Goal: Task Accomplishment & Management: Manage account settings

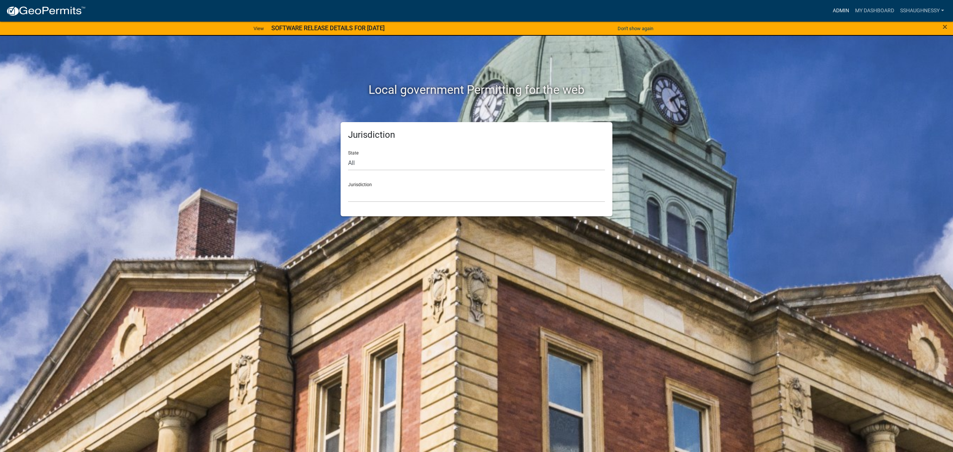
click at [830, 7] on link "Admin" at bounding box center [841, 11] width 22 height 14
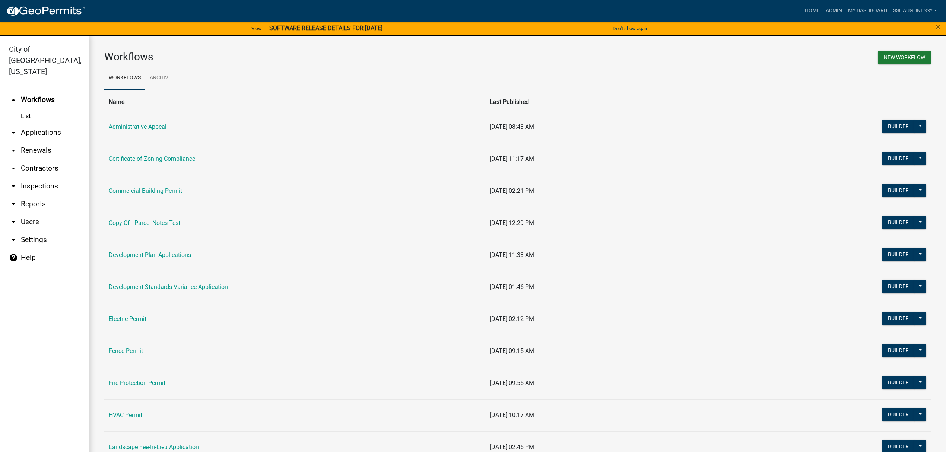
scroll to position [248, 0]
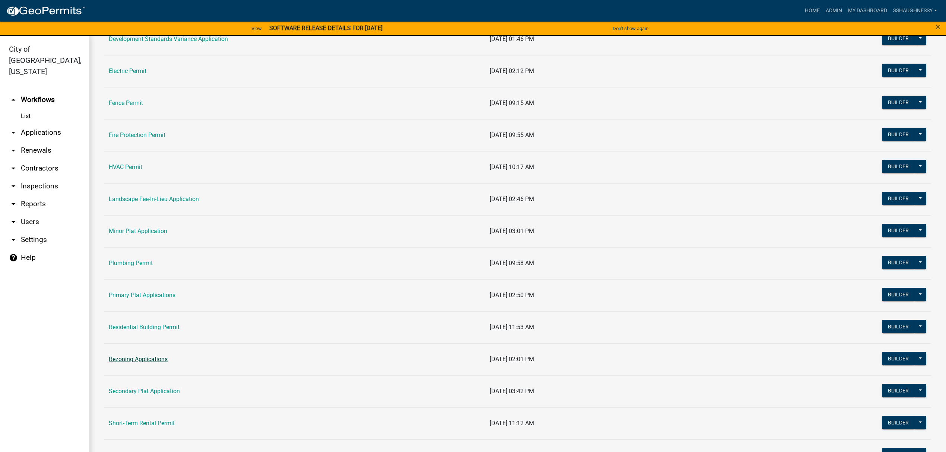
click at [158, 363] on link "Rezoning Applications" at bounding box center [138, 359] width 59 height 7
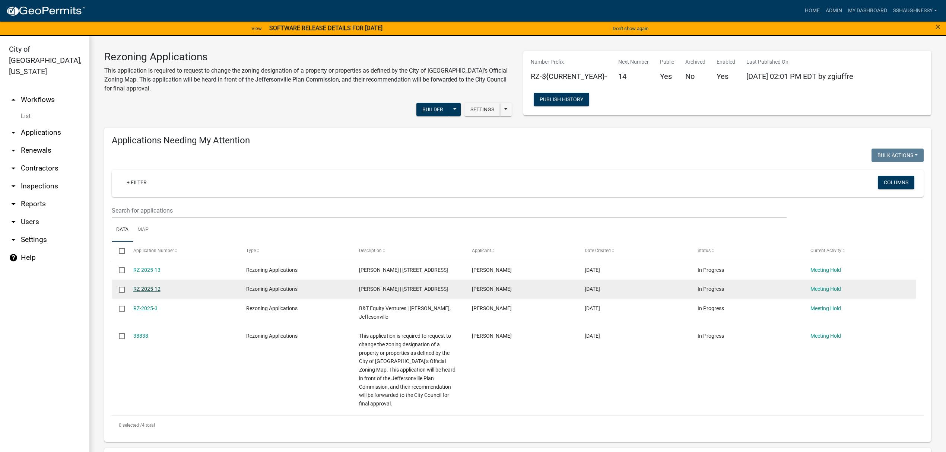
click at [151, 292] on link "RZ-2025-12" at bounding box center [146, 289] width 27 height 6
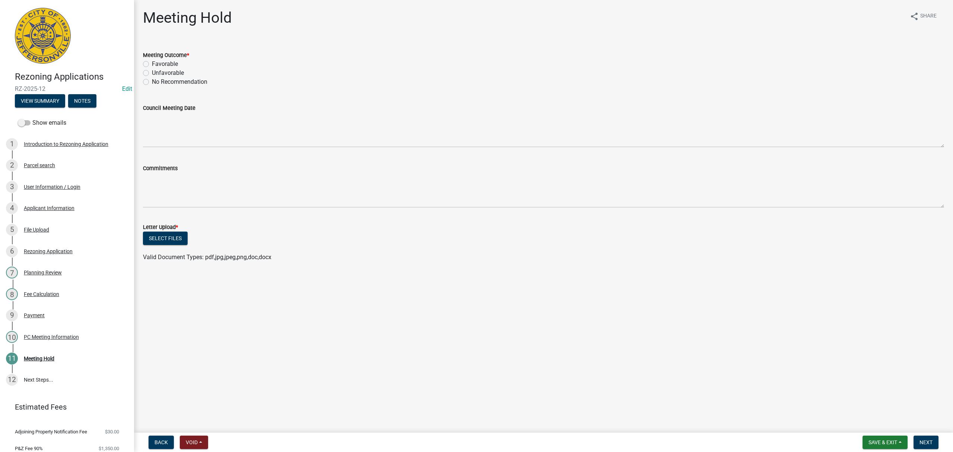
click at [193, 433] on nav "Back Void Withdraw Lock Expire Void Save & Exit Save Save & Exit Next" at bounding box center [543, 442] width 819 height 19
click at [194, 437] on button "Void" at bounding box center [194, 442] width 28 height 13
click at [452, 393] on main "Meeting Hold share Share Meeting Outcome * Favorable Unfavorable No Recommendat…" at bounding box center [543, 215] width 819 height 430
click at [192, 443] on span "Void" at bounding box center [192, 442] width 12 height 6
click at [209, 421] on button "Void" at bounding box center [210, 423] width 60 height 18
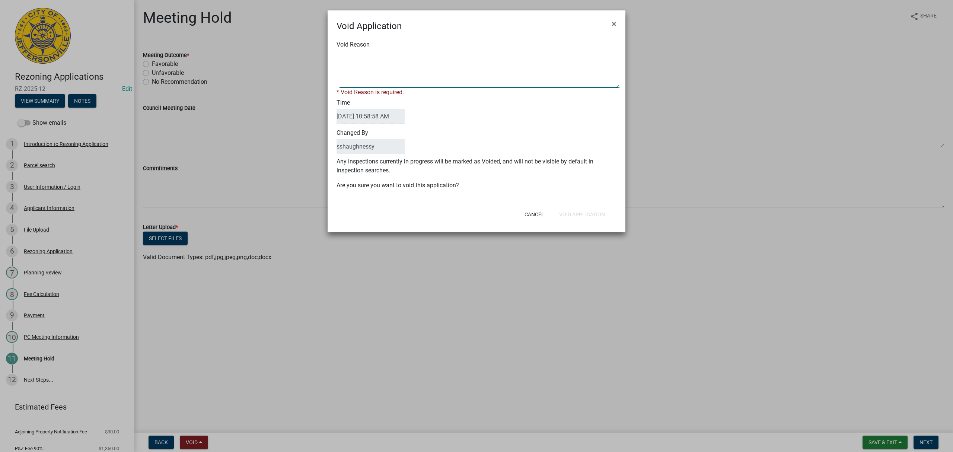
click at [416, 74] on textarea "Void Reason" at bounding box center [480, 69] width 280 height 37
type textarea "Application was withdrawn following being tabled at the Plan Commission. Applic…"
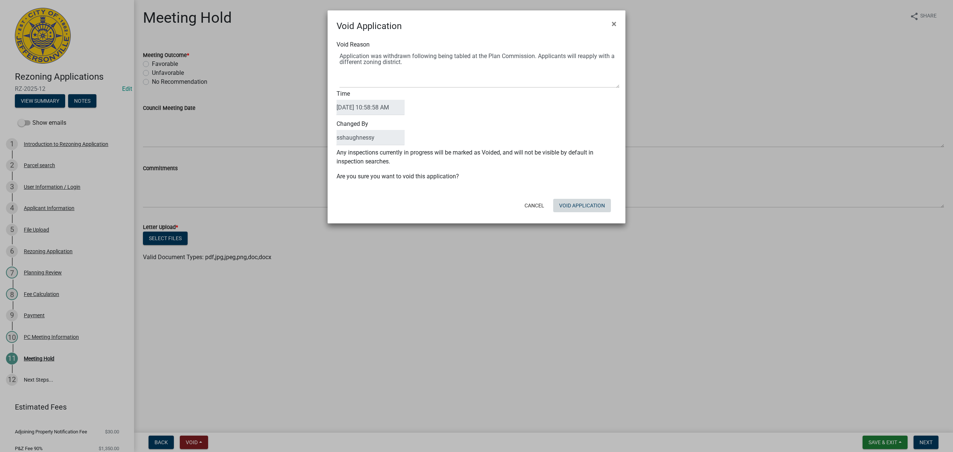
click at [571, 217] on div "Void Application × Void Reason Time [DATE] 10:58:58 AM Changed By sshaughnessy …" at bounding box center [477, 116] width 298 height 213
click at [571, 206] on button "Void Application" at bounding box center [582, 205] width 58 height 13
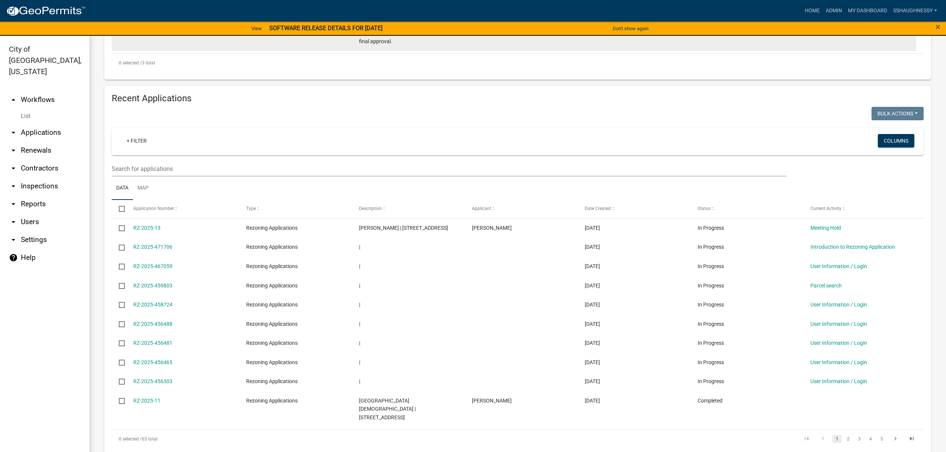
scroll to position [393, 0]
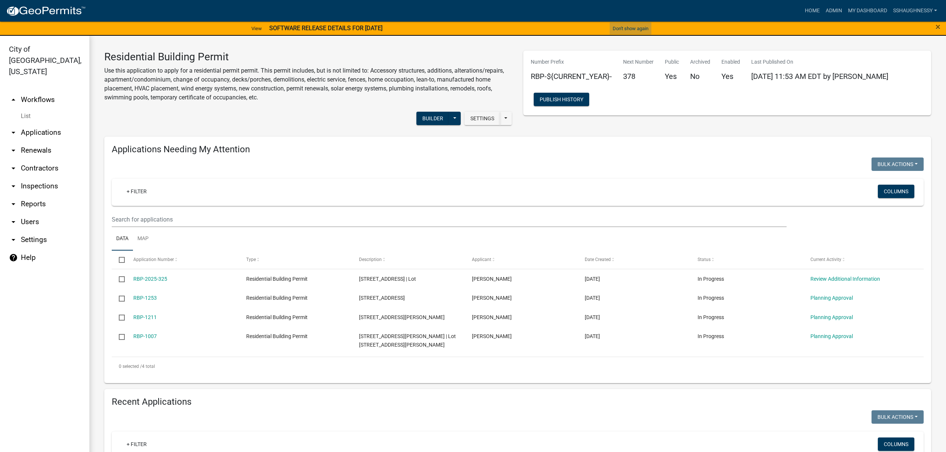
click at [635, 29] on button "Don't show again" at bounding box center [631, 28] width 42 height 12
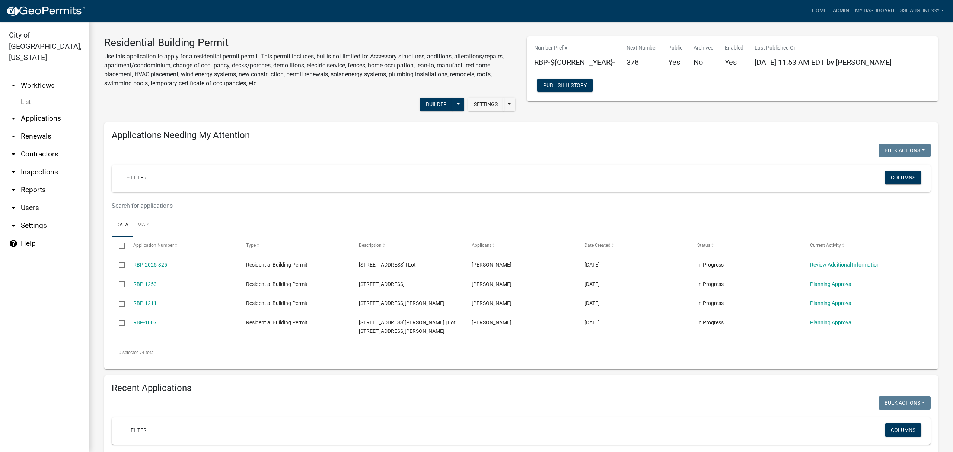
click at [45, 112] on link "arrow_drop_down Applications" at bounding box center [44, 118] width 89 height 18
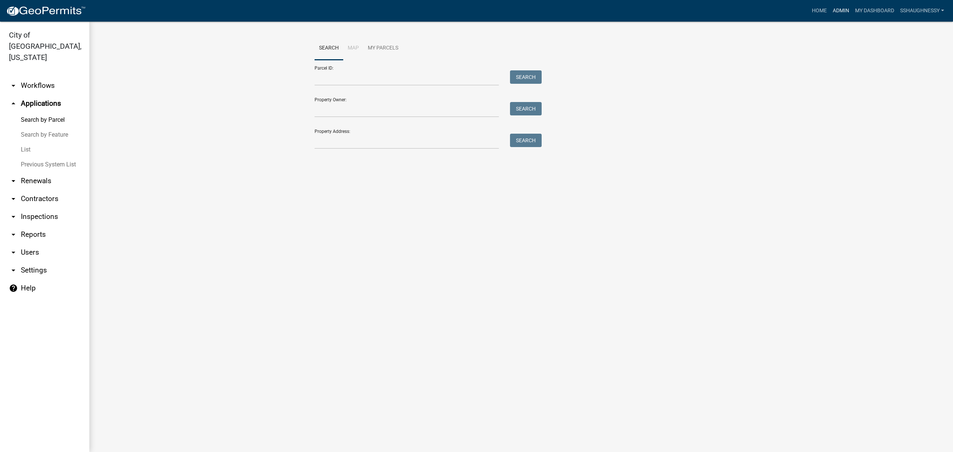
click at [844, 11] on link "Admin" at bounding box center [841, 11] width 22 height 14
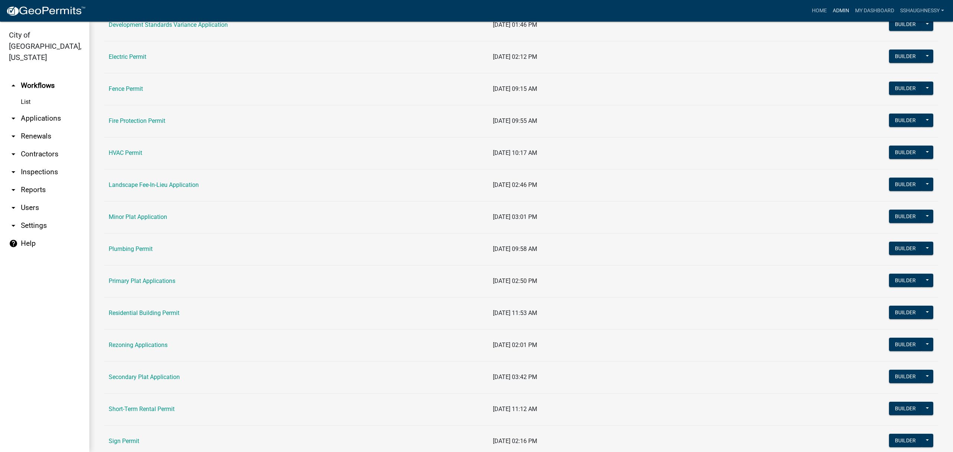
scroll to position [469, 0]
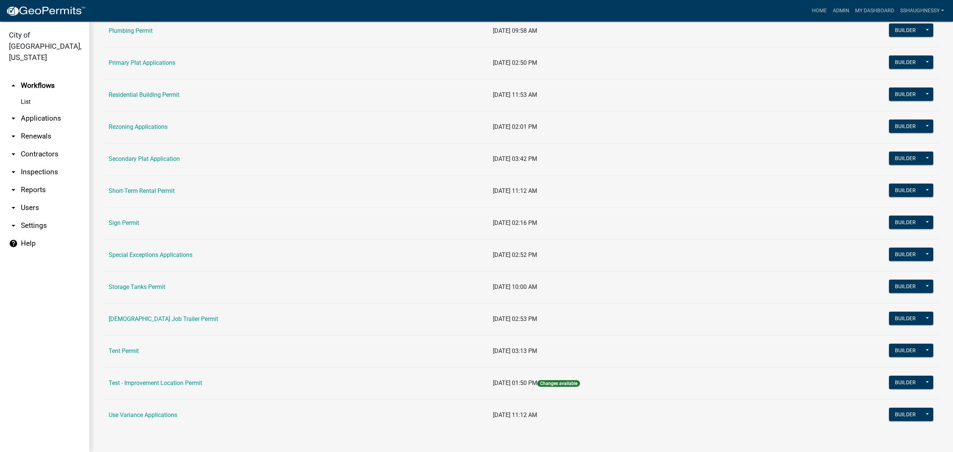
click at [145, 136] on td "Rezoning Applications" at bounding box center [296, 127] width 384 height 32
click at [145, 130] on link "Rezoning Applications" at bounding box center [138, 126] width 59 height 7
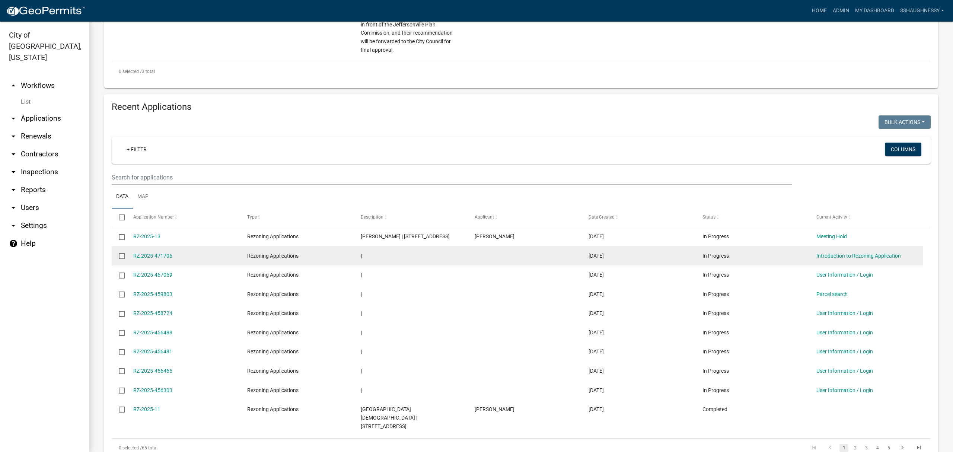
scroll to position [388, 0]
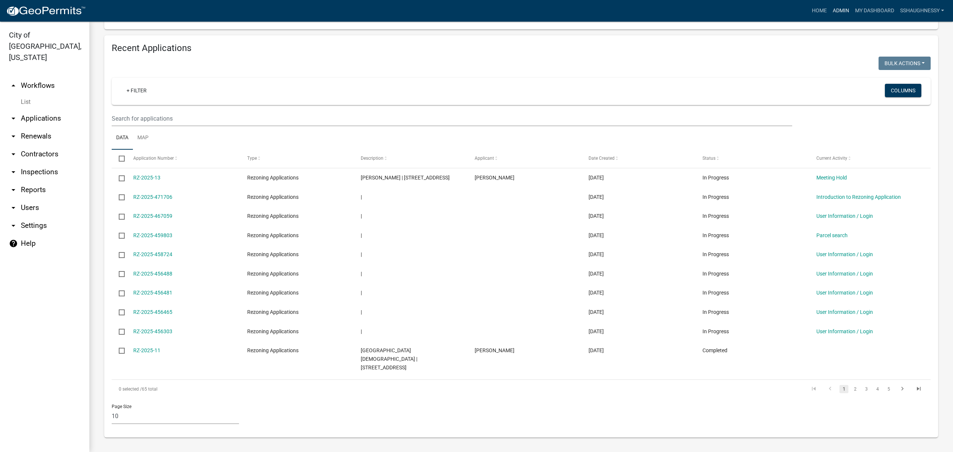
click at [842, 10] on link "Admin" at bounding box center [841, 11] width 22 height 14
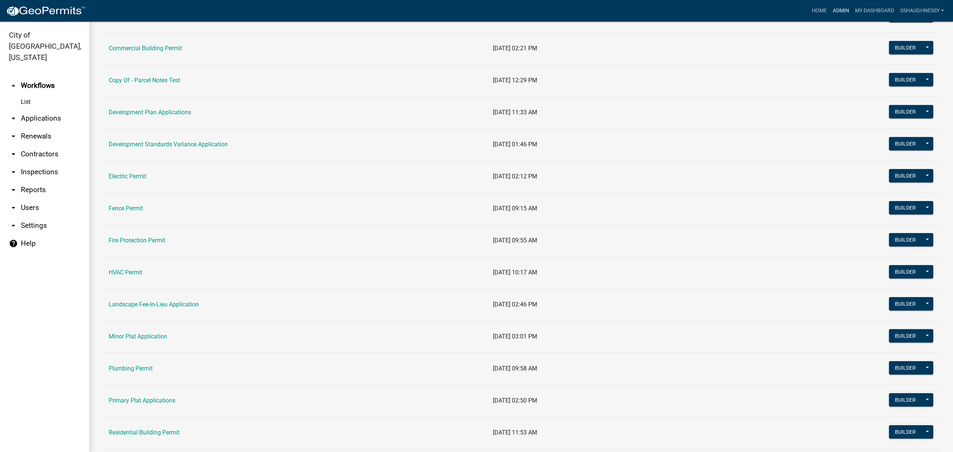
scroll to position [248, 0]
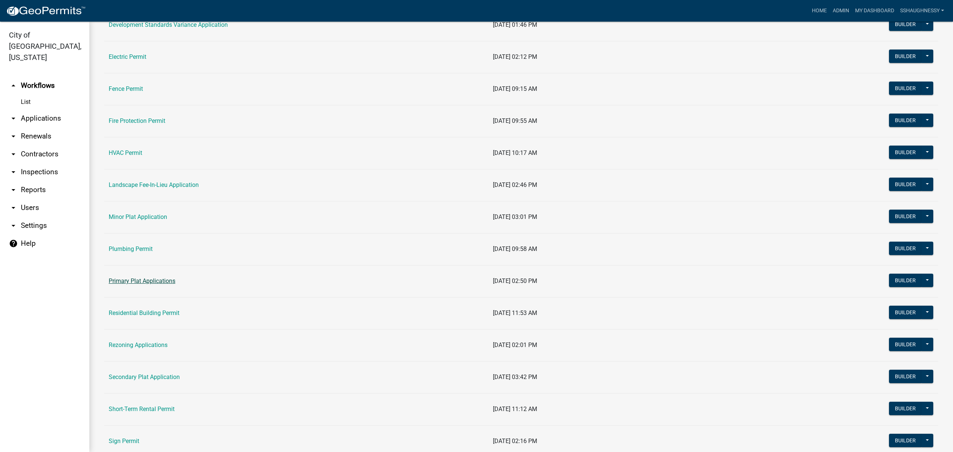
click at [148, 282] on link "Primary Plat Applications" at bounding box center [142, 280] width 67 height 7
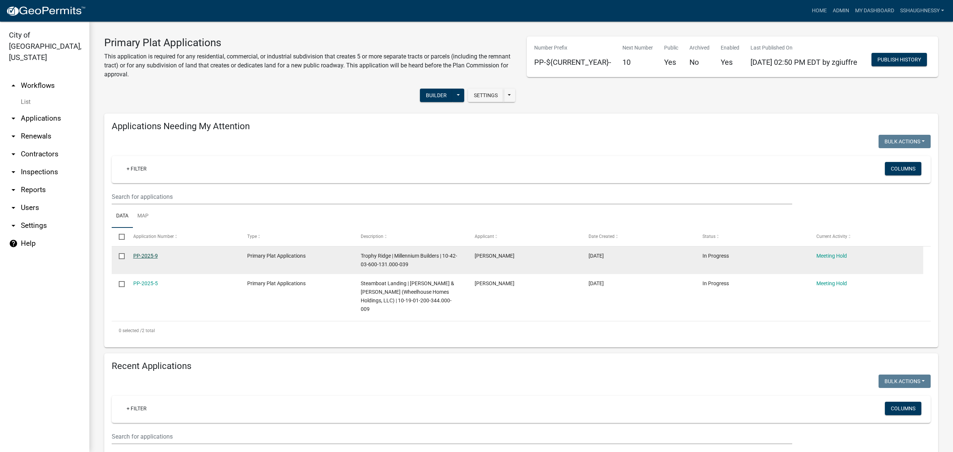
click at [142, 258] on link "PP-2025-9" at bounding box center [145, 256] width 25 height 6
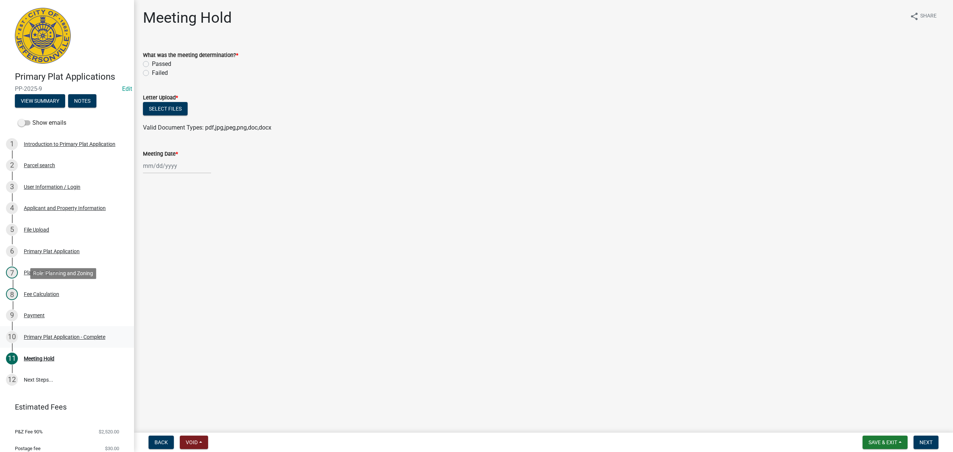
click at [85, 294] on div "8 Fee Calculation" at bounding box center [64, 294] width 116 height 12
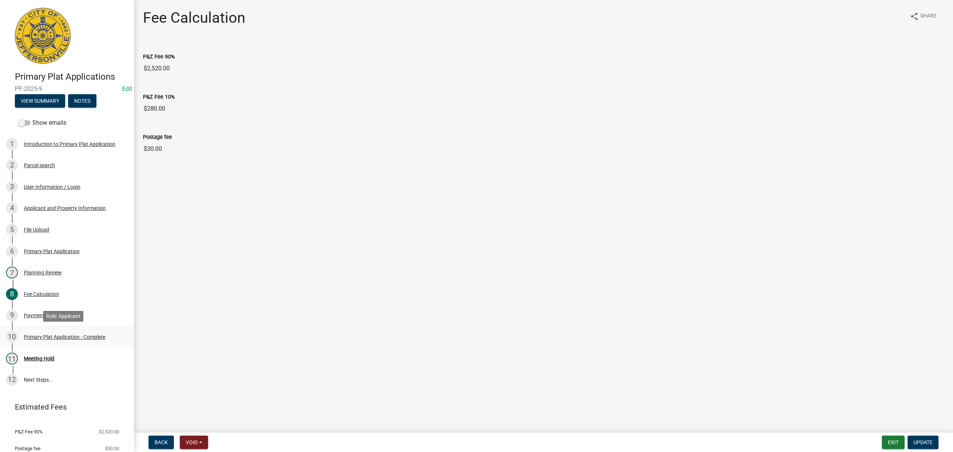
click at [68, 340] on div "10 Primary Plat Application - Complete" at bounding box center [64, 337] width 116 height 12
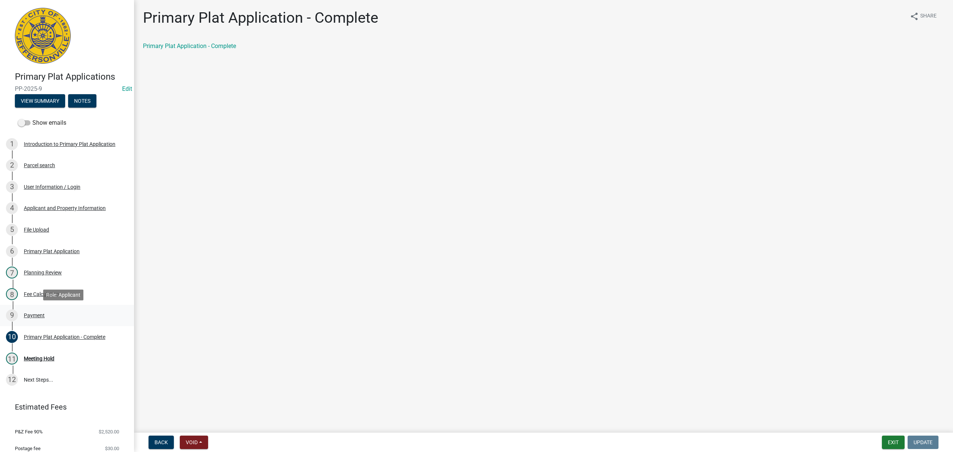
click at [66, 324] on link "9 Payment" at bounding box center [67, 316] width 134 height 22
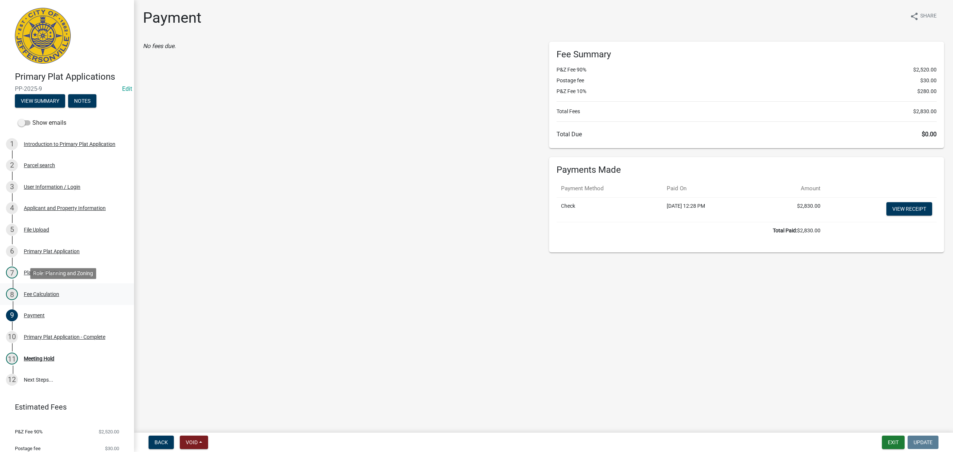
click at [66, 289] on div "8 Fee Calculation" at bounding box center [64, 294] width 116 height 12
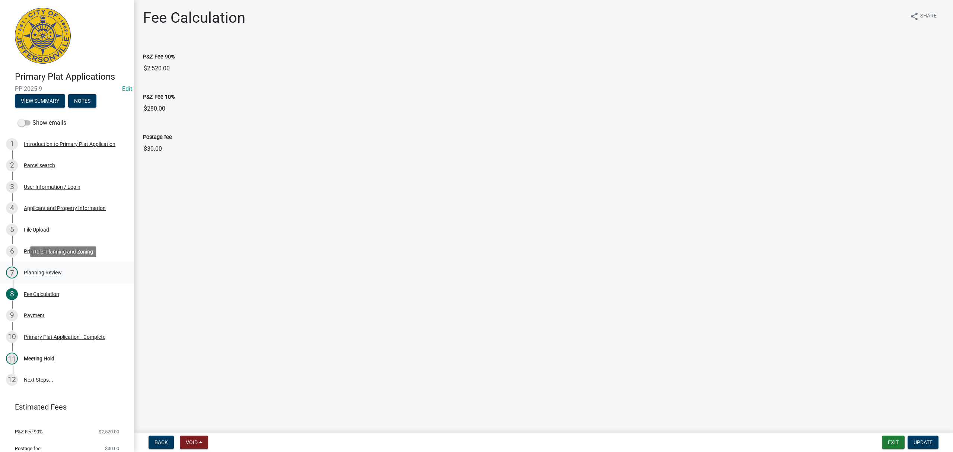
click at [51, 277] on div "7 Planning Review" at bounding box center [64, 273] width 116 height 12
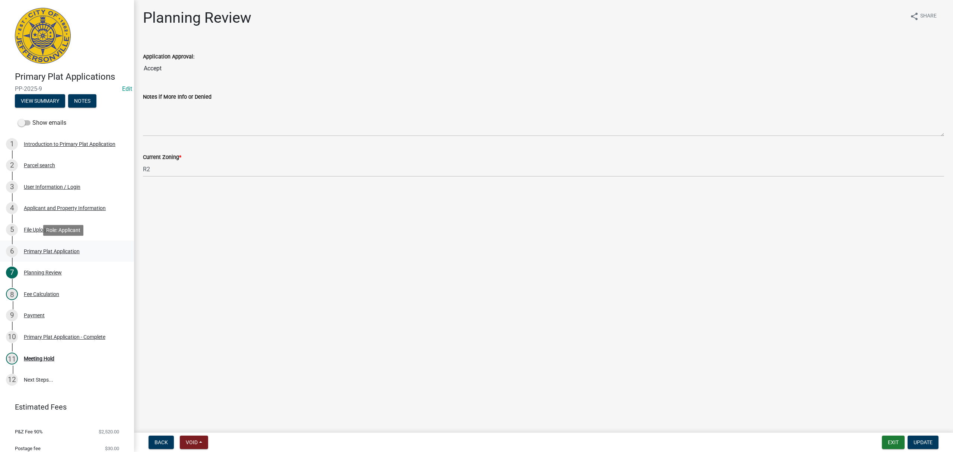
click at [62, 251] on div "Primary Plat Application" at bounding box center [52, 251] width 56 height 5
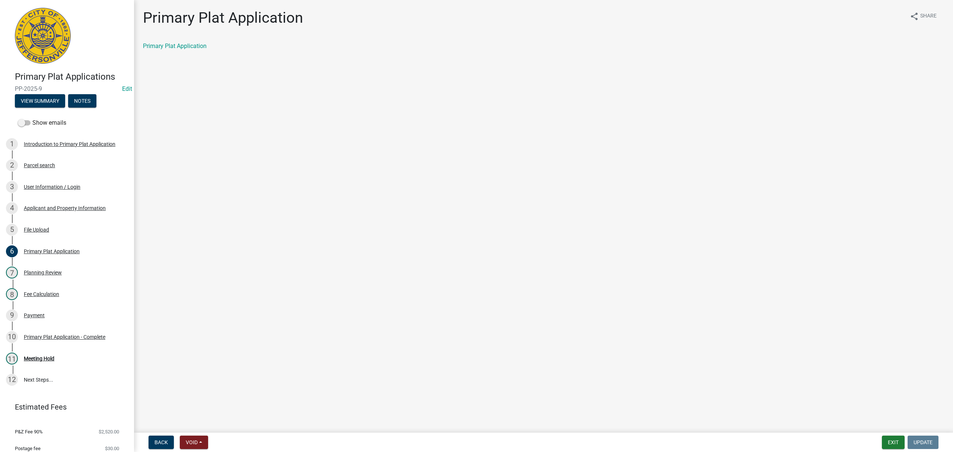
click at [66, 232] on div "5 File Upload" at bounding box center [64, 230] width 116 height 12
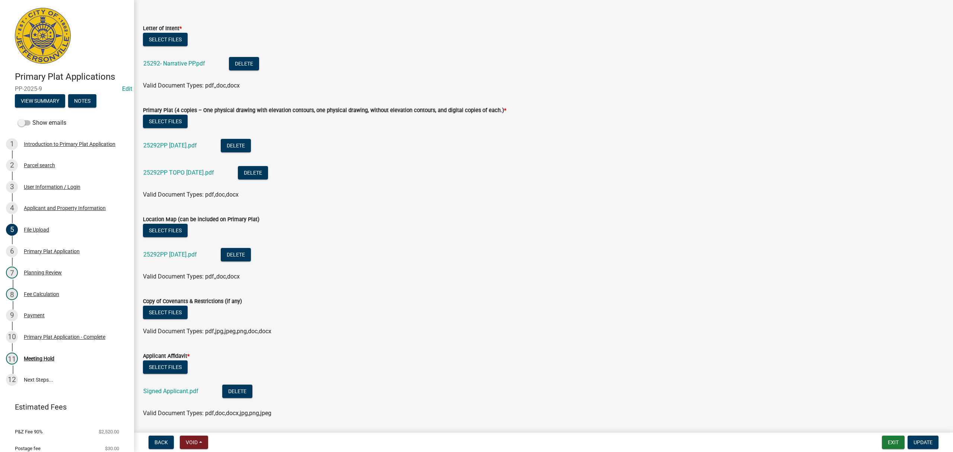
scroll to position [51, 0]
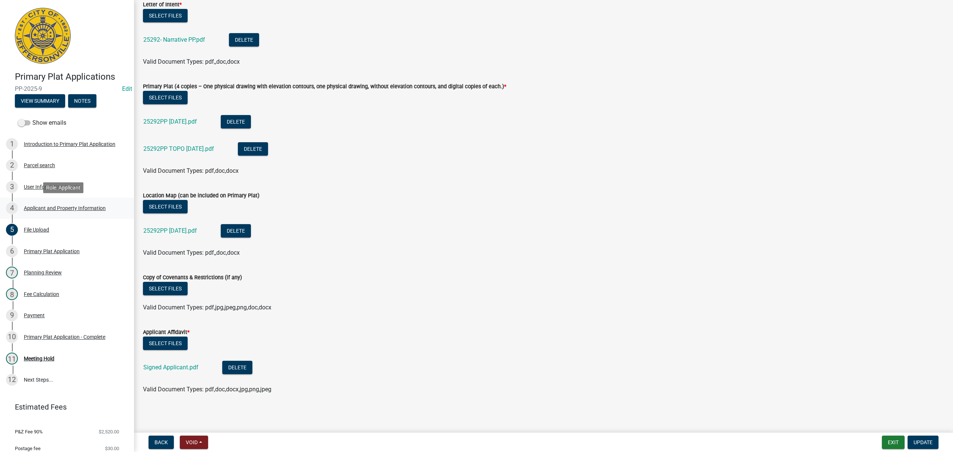
click at [105, 216] on link "4 Applicant and Property Information" at bounding box center [67, 209] width 134 height 22
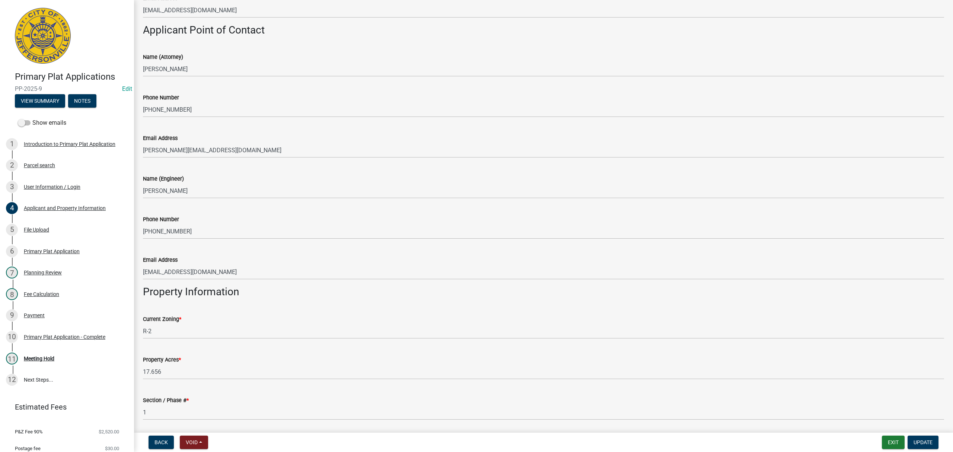
scroll to position [305, 0]
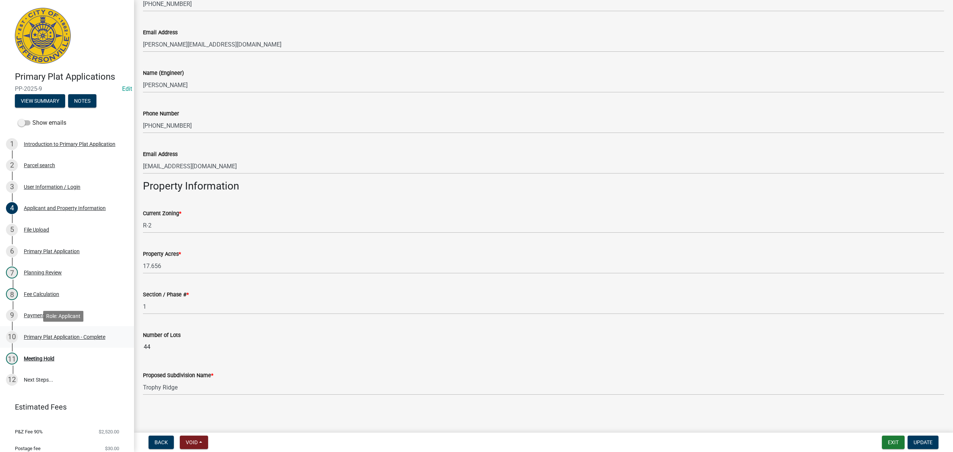
click at [76, 343] on link "10 Primary Plat Application - Complete" at bounding box center [67, 337] width 134 height 22
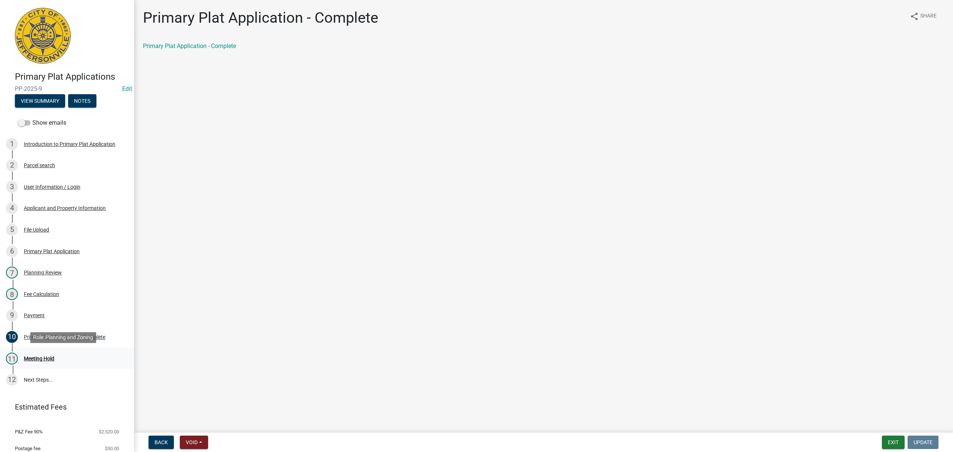
click at [69, 358] on div "11 Meeting Hold" at bounding box center [64, 359] width 116 height 12
